Goal: Information Seeking & Learning: Learn about a topic

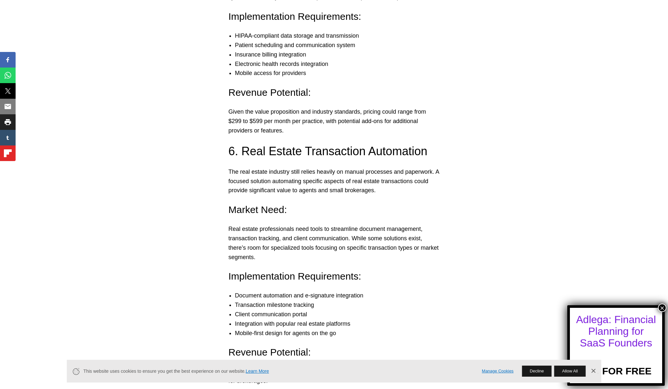
scroll to position [2066, 0]
drag, startPoint x: 160, startPoint y: 226, endPoint x: 218, endPoint y: 226, distance: 57.5
click at [594, 372] on link "Dismiss Banner" at bounding box center [593, 372] width 10 height 10
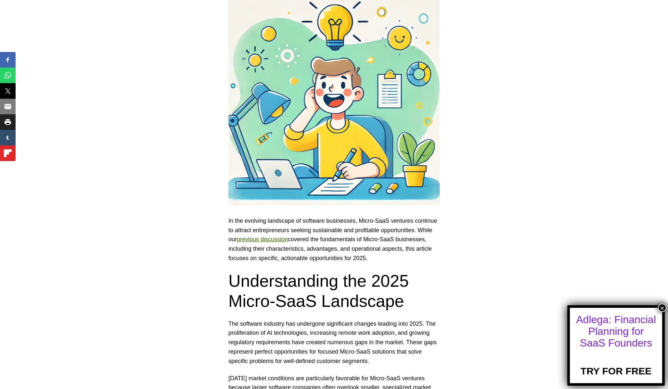
scroll to position [0, 0]
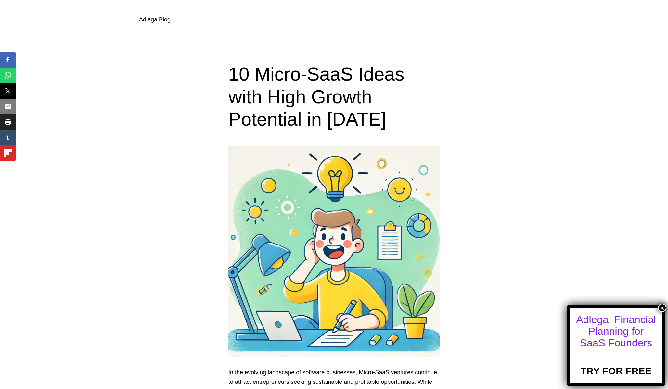
click at [148, 17] on link "Adlega Blog" at bounding box center [155, 19] width 32 height 6
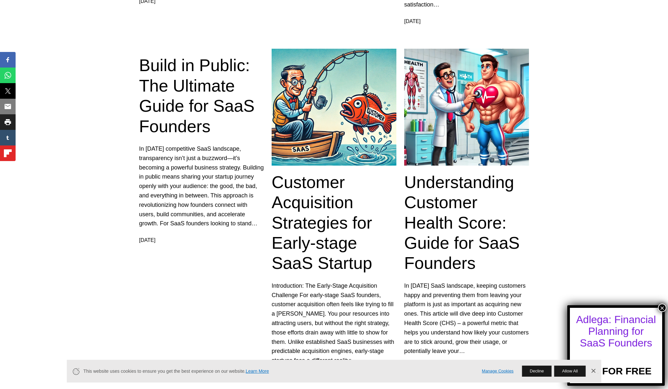
scroll to position [1202, 0]
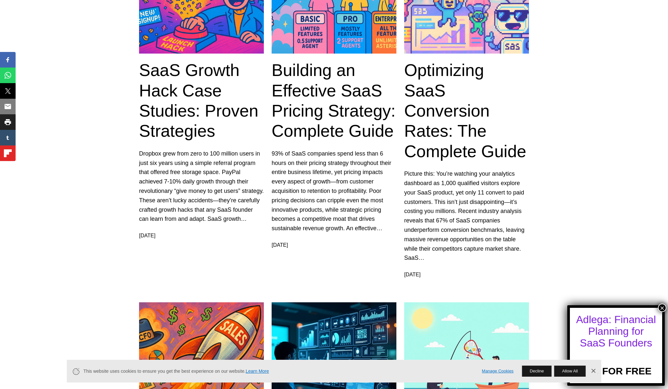
scroll to position [0, 0]
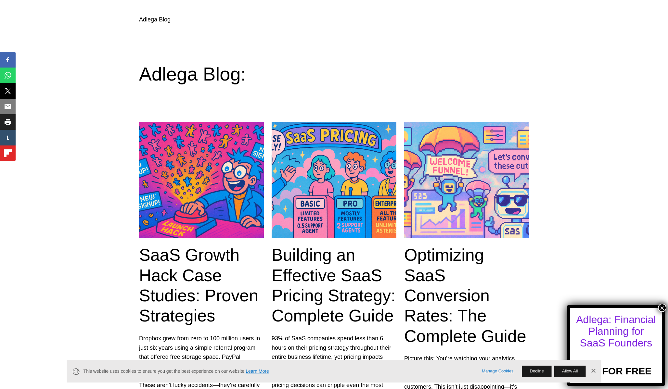
click at [158, 18] on link "Adlega Blog" at bounding box center [155, 19] width 32 height 6
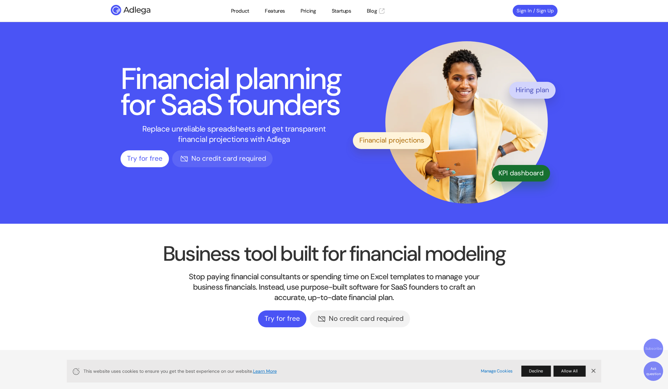
click at [79, 255] on section "Business tool built for financial modeling Stop paying financial consultants or…" at bounding box center [334, 287] width 668 height 126
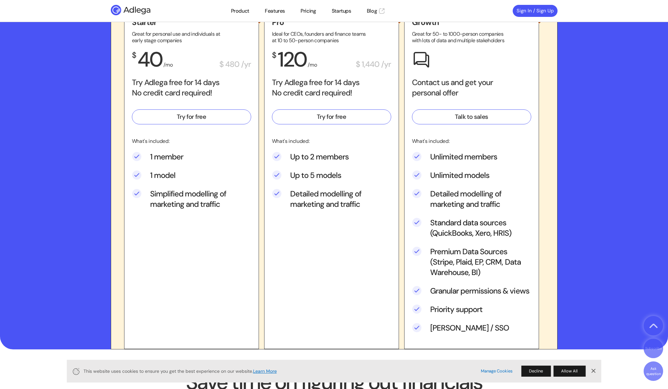
scroll to position [1033, 0]
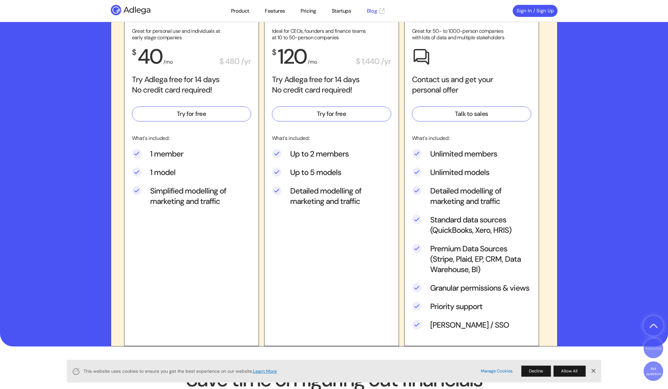
click at [372, 11] on link "Blog" at bounding box center [376, 11] width 19 height 8
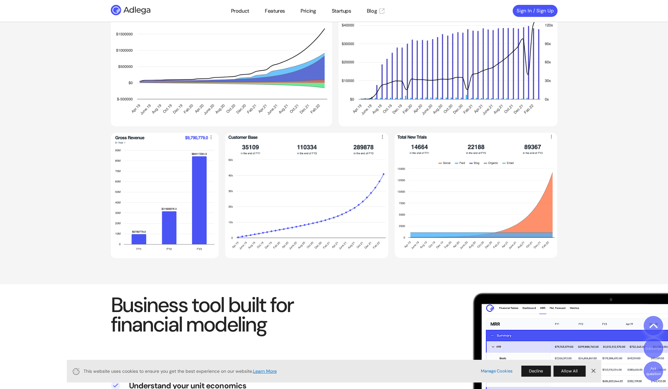
scroll to position [440, 0]
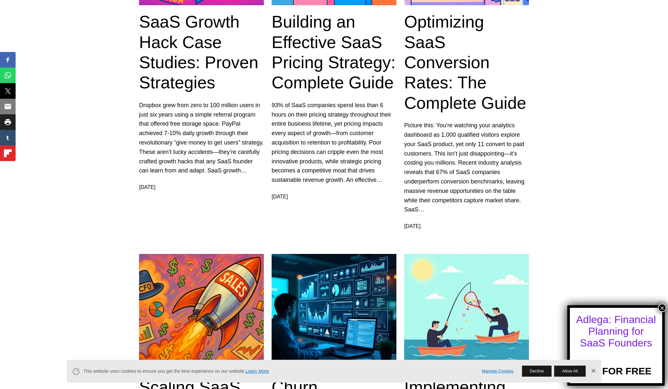
scroll to position [235, 0]
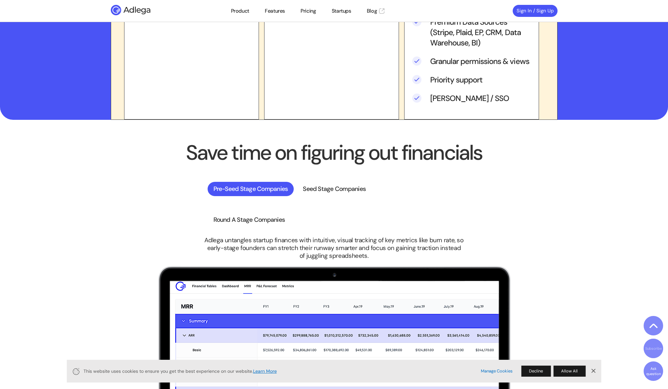
scroll to position [1309, 0]
